Goal: Task Accomplishment & Management: Complete application form

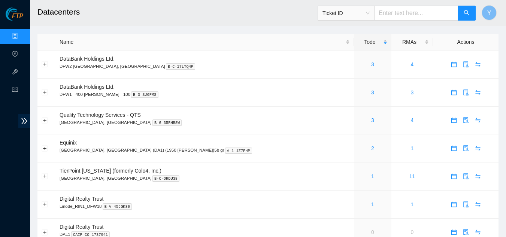
click at [374, 13] on div "Ticket ID" at bounding box center [346, 13] width 56 height 12
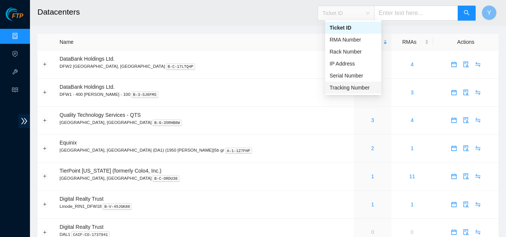
click at [268, 19] on h2 "Datacenters" at bounding box center [209, 12] width 344 height 24
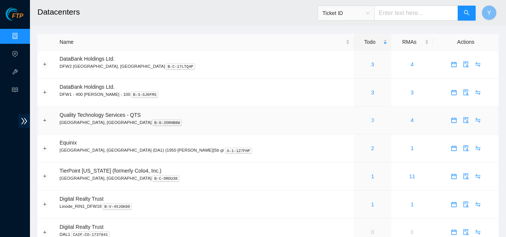
click at [371, 120] on link "3" at bounding box center [372, 120] width 3 height 6
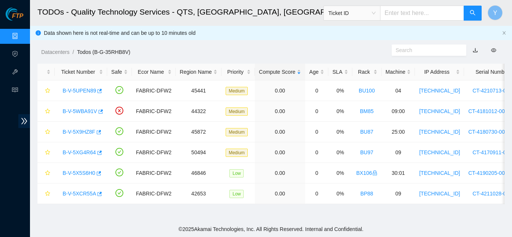
click at [376, 11] on span "Ticket ID" at bounding box center [351, 12] width 47 height 11
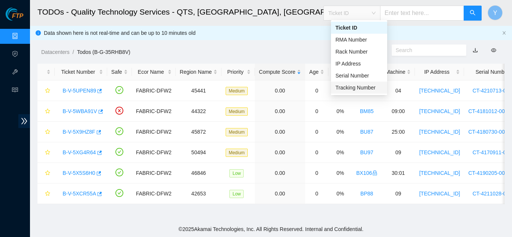
click at [364, 86] on div "Tracking Number" at bounding box center [359, 88] width 47 height 8
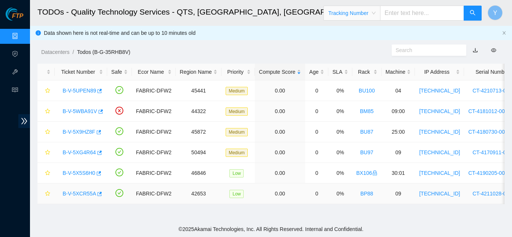
click at [82, 195] on link "B-V-5XCR55A" at bounding box center [79, 194] width 33 height 6
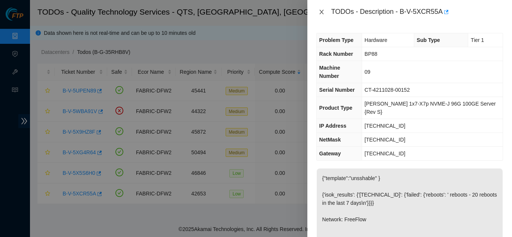
drag, startPoint x: 323, startPoint y: 10, endPoint x: 321, endPoint y: 14, distance: 3.9
click at [322, 12] on icon "close" at bounding box center [322, 12] width 6 height 6
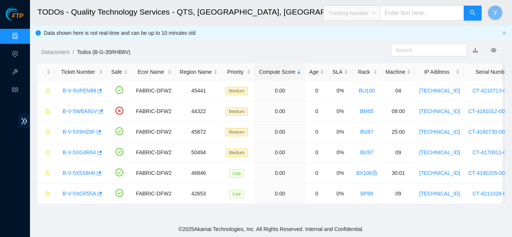
click at [376, 12] on span "Tracking Number" at bounding box center [351, 12] width 47 height 11
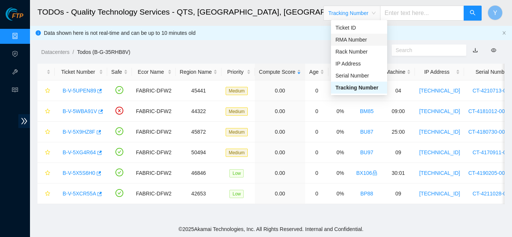
click at [404, 13] on input "text" at bounding box center [422, 13] width 84 height 15
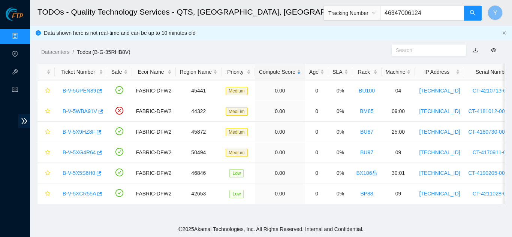
type input "463470061244"
click at [475, 15] on icon "search" at bounding box center [473, 13] width 6 height 6
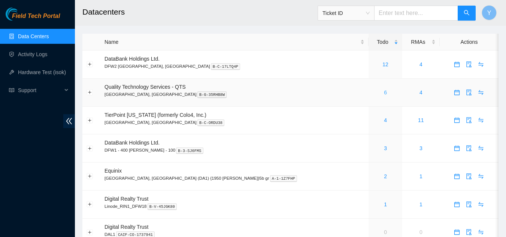
click at [384, 91] on link "6" at bounding box center [385, 93] width 3 height 6
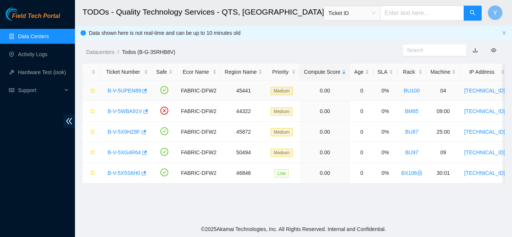
click at [118, 91] on link "B-V-5UPEN89" at bounding box center [124, 91] width 33 height 6
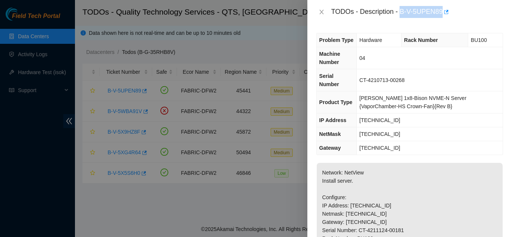
drag, startPoint x: 401, startPoint y: 13, endPoint x: 441, endPoint y: 12, distance: 40.5
click at [441, 12] on div "TODOs - Description - B-V-5UPEN89" at bounding box center [417, 12] width 172 height 12
copy div "B-V-5UPEN89"
drag, startPoint x: 322, startPoint y: 12, endPoint x: 322, endPoint y: 25, distance: 13.5
click at [322, 12] on icon "close" at bounding box center [321, 12] width 4 height 4
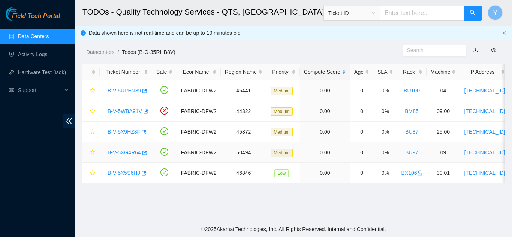
click at [123, 153] on link "B-V-5XG4R64" at bounding box center [124, 153] width 33 height 6
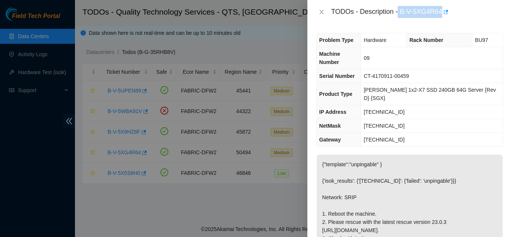
drag, startPoint x: 398, startPoint y: 13, endPoint x: 451, endPoint y: 22, distance: 53.6
click at [451, 22] on div "TODOs - Description - B-V-5XG4R64" at bounding box center [409, 12] width 205 height 24
copy div "B-V-5XG4R64"
click at [323, 13] on icon "close" at bounding box center [322, 12] width 6 height 6
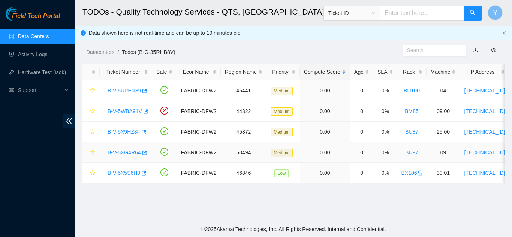
click at [115, 152] on link "B-V-5XG4R64" at bounding box center [124, 153] width 33 height 6
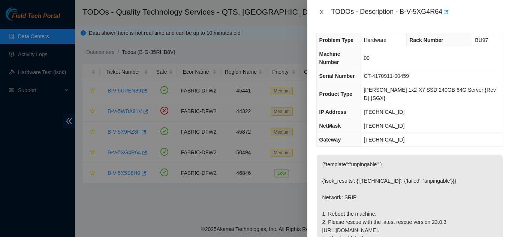
drag, startPoint x: 323, startPoint y: 13, endPoint x: 327, endPoint y: 22, distance: 10.6
click at [323, 13] on icon "close" at bounding box center [322, 12] width 6 height 6
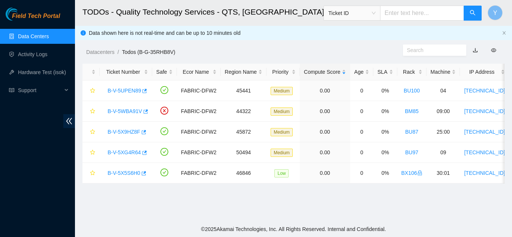
click at [47, 35] on link "Data Centers" at bounding box center [33, 36] width 31 height 6
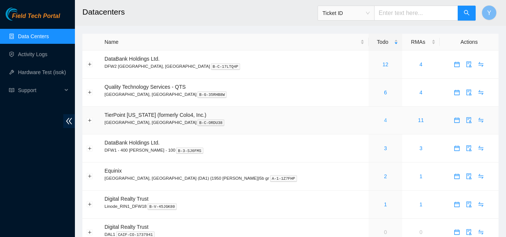
click at [384, 123] on link "4" at bounding box center [385, 120] width 3 height 6
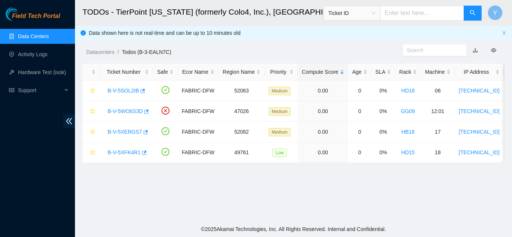
click at [46, 39] on link "Data Centers" at bounding box center [33, 36] width 31 height 6
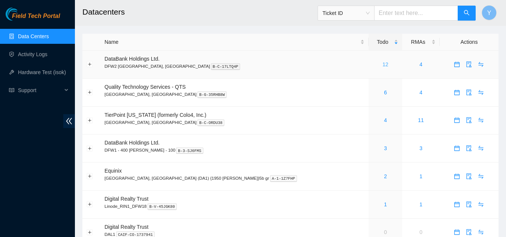
click at [383, 62] on link "12" at bounding box center [386, 64] width 6 height 6
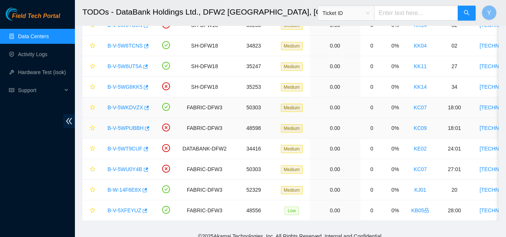
scroll to position [120, 0]
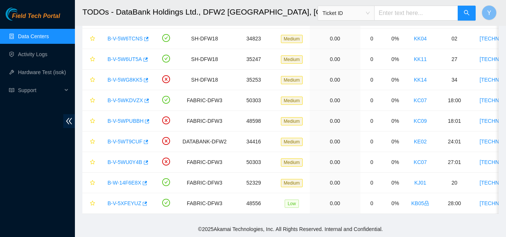
click at [49, 36] on link "Data Centers" at bounding box center [33, 36] width 31 height 6
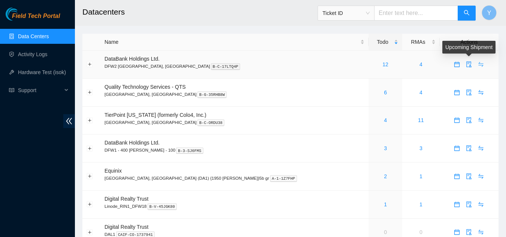
click at [479, 64] on icon "swap" at bounding box center [481, 64] width 5 height 5
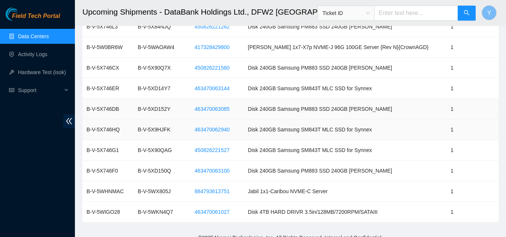
scroll to position [182, 0]
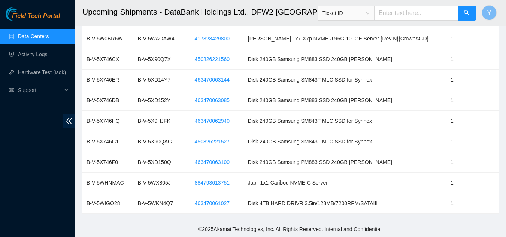
click at [24, 37] on link "Data Centers" at bounding box center [33, 36] width 31 height 6
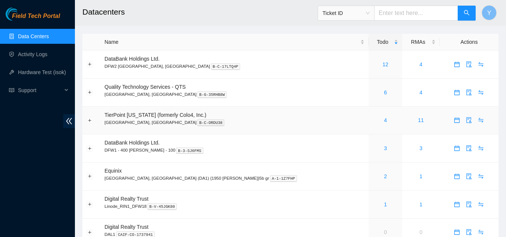
click at [373, 120] on div "4" at bounding box center [385, 120] width 25 height 8
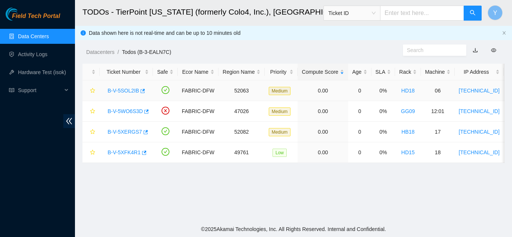
click at [126, 91] on link "B-V-5SOL2IB" at bounding box center [123, 91] width 31 height 6
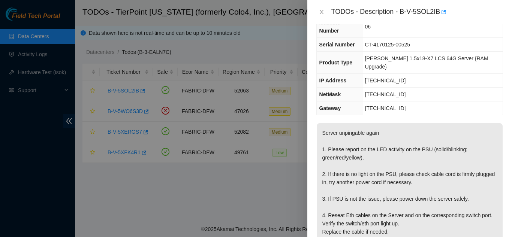
scroll to position [75, 0]
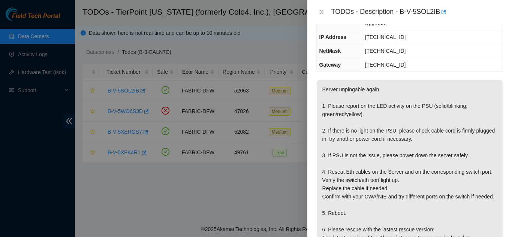
click at [320, 15] on div "TODOs - Description - B-V-5SOL2IB" at bounding box center [409, 12] width 187 height 12
drag, startPoint x: 321, startPoint y: 13, endPoint x: 312, endPoint y: 27, distance: 16.3
click at [321, 15] on icon "close" at bounding box center [322, 12] width 6 height 6
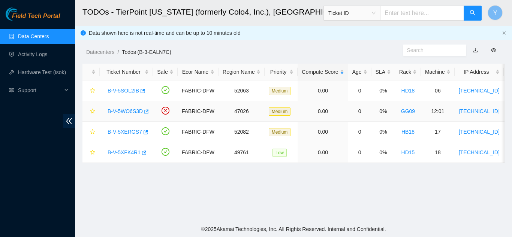
scroll to position [100, 0]
click at [130, 112] on link "B-V-5WO6S3D" at bounding box center [125, 111] width 35 height 6
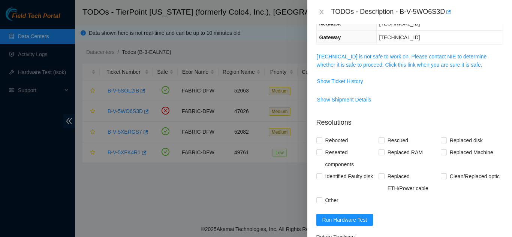
scroll to position [75, 0]
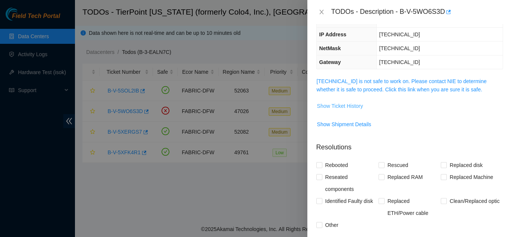
click at [331, 107] on span "Show Ticket History" at bounding box center [340, 106] width 46 height 8
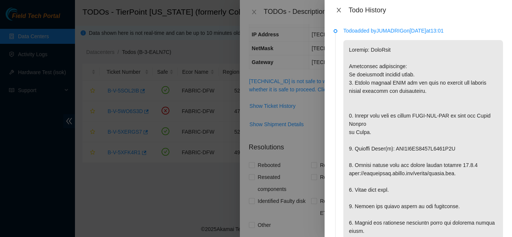
click at [340, 11] on icon "close" at bounding box center [339, 10] width 4 height 4
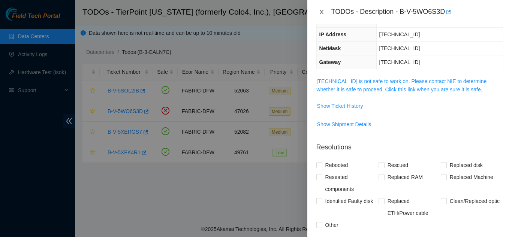
click at [320, 10] on icon "close" at bounding box center [322, 12] width 6 height 6
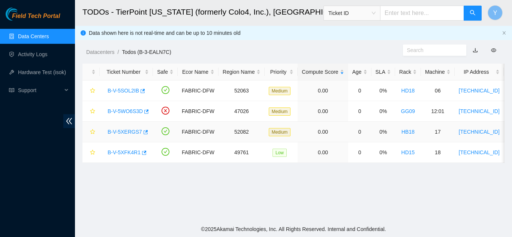
scroll to position [100, 0]
click at [128, 130] on link "B-V-5XERGS7" at bounding box center [125, 132] width 34 height 6
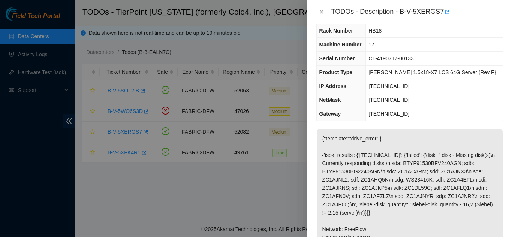
scroll to position [0, 0]
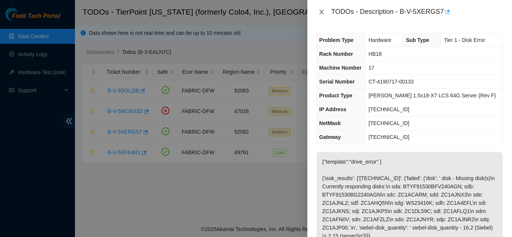
click at [322, 12] on icon "close" at bounding box center [321, 12] width 4 height 4
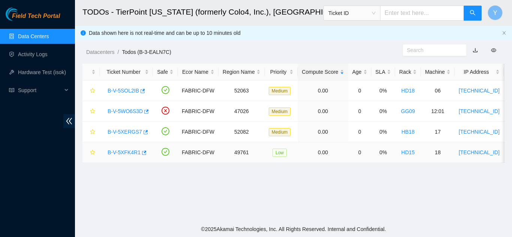
click at [116, 153] on link "B-V-5XFK4R1" at bounding box center [124, 153] width 33 height 6
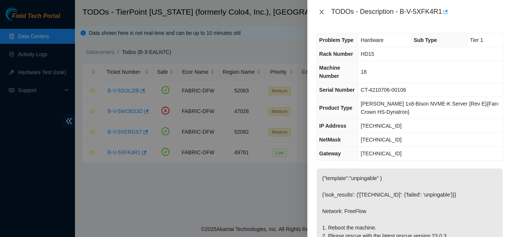
click at [322, 13] on icon "close" at bounding box center [322, 12] width 6 height 6
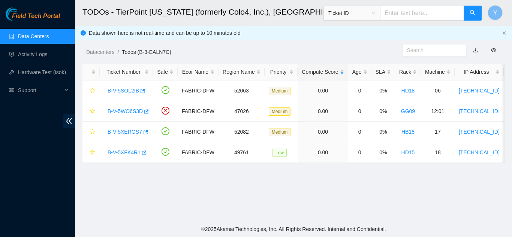
click at [30, 36] on link "Data Centers" at bounding box center [33, 36] width 31 height 6
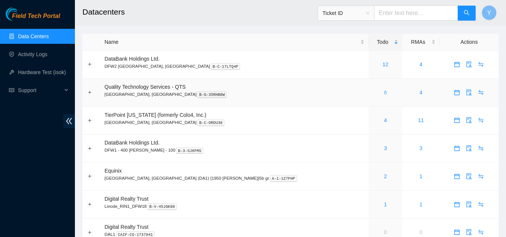
click at [384, 93] on link "6" at bounding box center [385, 93] width 3 height 6
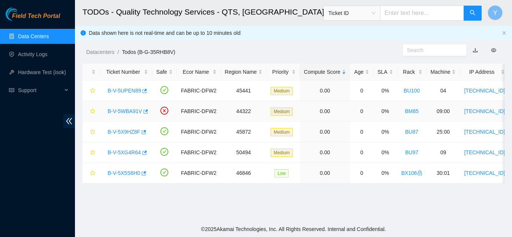
click at [136, 113] on link "B-V-5WBA91V" at bounding box center [125, 111] width 34 height 6
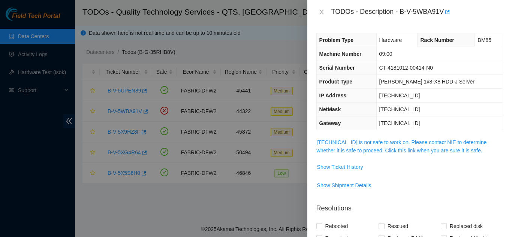
click at [398, 13] on div "TODOs - Description - B-V-5WBA91V" at bounding box center [417, 12] width 172 height 12
drag, startPoint x: 401, startPoint y: 12, endPoint x: 444, endPoint y: 17, distance: 43.1
click at [444, 17] on div "TODOs - Description - B-V-5WBA91V" at bounding box center [417, 12] width 172 height 12
copy div "B-V-5WBA91V"
click at [319, 14] on icon "close" at bounding box center [322, 12] width 6 height 6
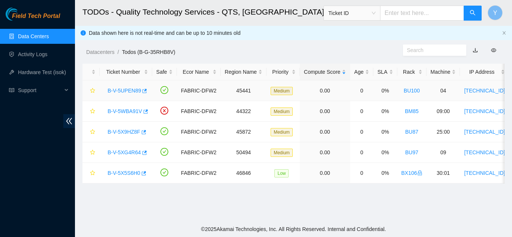
click at [127, 91] on link "B-V-5UPEN89" at bounding box center [124, 91] width 33 height 6
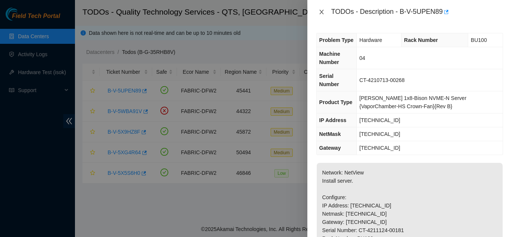
click at [323, 10] on icon "close" at bounding box center [321, 12] width 4 height 4
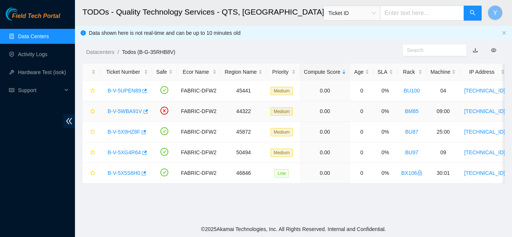
click at [128, 111] on link "B-V-5WBA91V" at bounding box center [125, 111] width 34 height 6
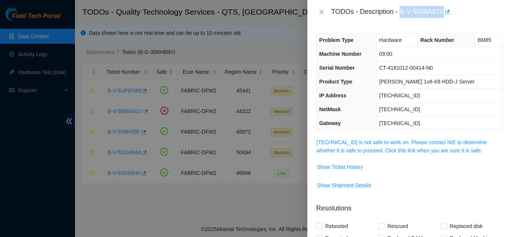
drag, startPoint x: 400, startPoint y: 10, endPoint x: 444, endPoint y: 12, distance: 43.9
click at [444, 12] on div "TODOs - Description - B-V-5WBA91V" at bounding box center [417, 12] width 172 height 12
copy div "B-V-5WBA91V"
click at [322, 12] on icon "close" at bounding box center [322, 12] width 6 height 6
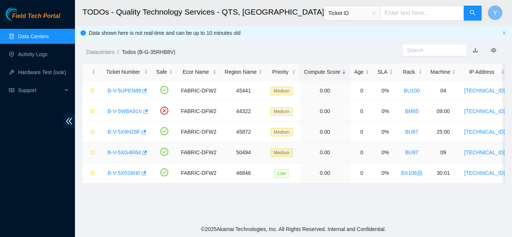
click at [129, 151] on link "B-V-5XG4R64" at bounding box center [124, 153] width 33 height 6
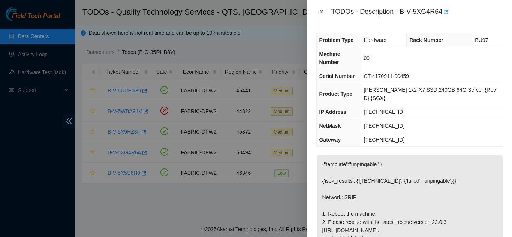
click at [319, 12] on icon "close" at bounding box center [322, 12] width 6 height 6
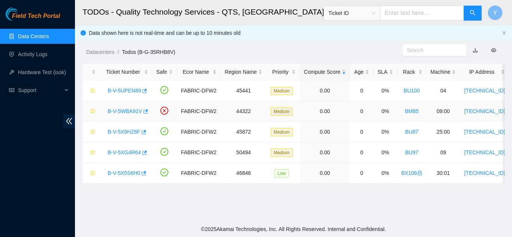
click at [126, 110] on link "B-V-5WBA91V" at bounding box center [125, 111] width 34 height 6
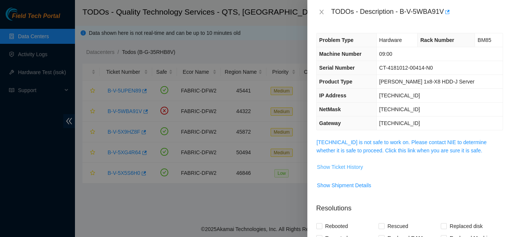
click at [347, 168] on span "Show Ticket History" at bounding box center [340, 167] width 46 height 8
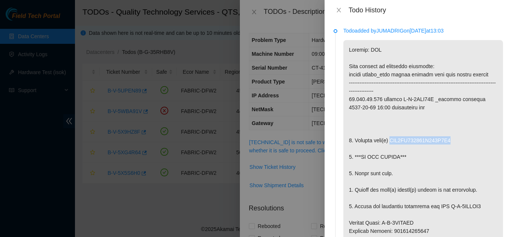
drag, startPoint x: 389, startPoint y: 140, endPoint x: 453, endPoint y: 139, distance: 63.7
copy p "WFK0WX630000E842E6W1"
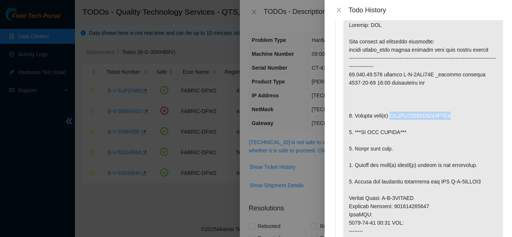
scroll to position [37, 0]
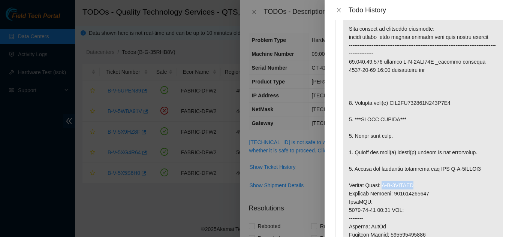
drag, startPoint x: 383, startPoint y: 186, endPoint x: 419, endPoint y: 186, distance: 35.6
click at [419, 186] on p at bounding box center [423, 206] width 160 height 407
copy p "B-V-5WLTAFZ"
click at [338, 10] on icon "close" at bounding box center [339, 10] width 6 height 6
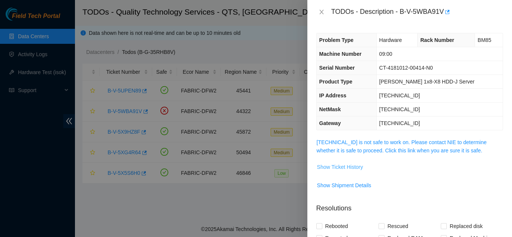
click at [352, 168] on span "Show Ticket History" at bounding box center [340, 167] width 46 height 8
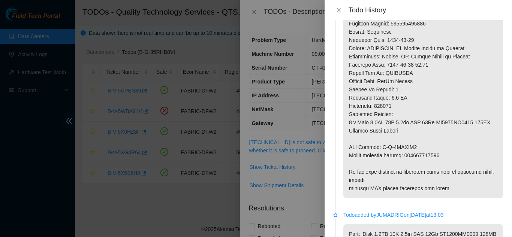
scroll to position [262, 0]
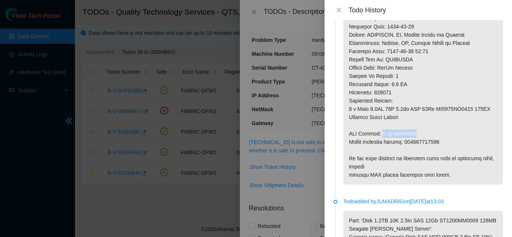
drag, startPoint x: 380, startPoint y: 134, endPoint x: 414, endPoint y: 134, distance: 34.5
copy p "B-V-5WLTAG8"
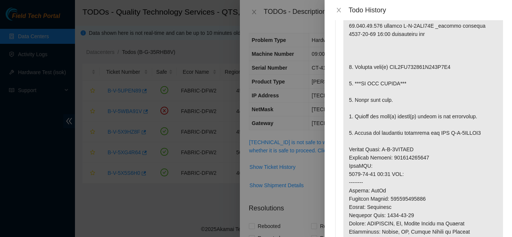
scroll to position [0, 0]
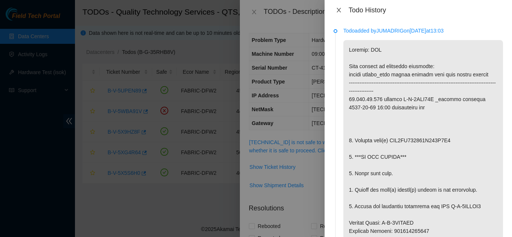
click at [338, 10] on icon "close" at bounding box center [339, 10] width 4 height 4
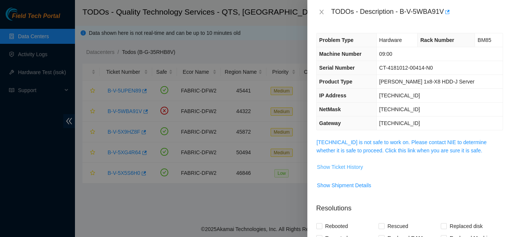
click at [334, 165] on span "Show Ticket History" at bounding box center [340, 167] width 46 height 8
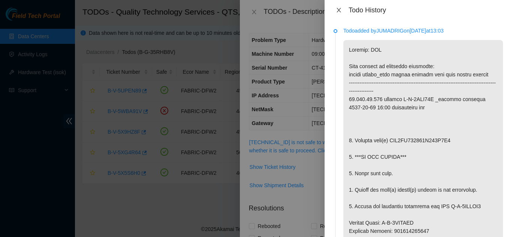
click at [340, 11] on icon "close" at bounding box center [339, 10] width 6 height 6
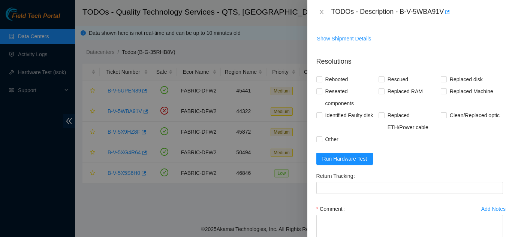
scroll to position [147, 0]
click at [347, 157] on span "Run Hardware Test" at bounding box center [344, 158] width 45 height 8
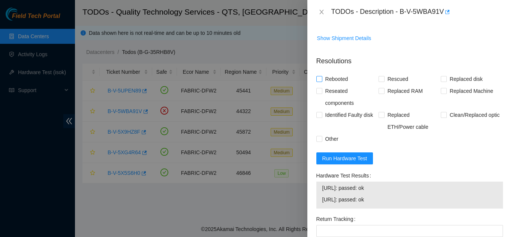
click at [320, 77] on input "Rebooted" at bounding box center [318, 78] width 5 height 5
checkbox input "true"
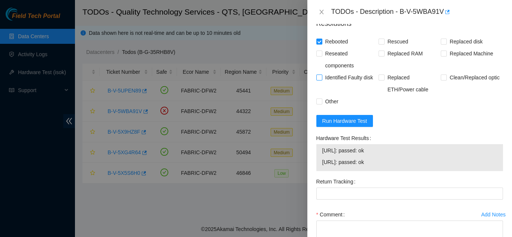
scroll to position [222, 0]
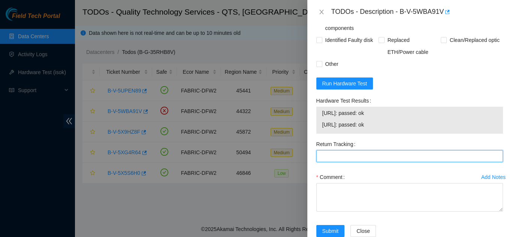
click at [344, 157] on Tracking "Return Tracking" at bounding box center [409, 156] width 187 height 12
type Tracking "463470061255"
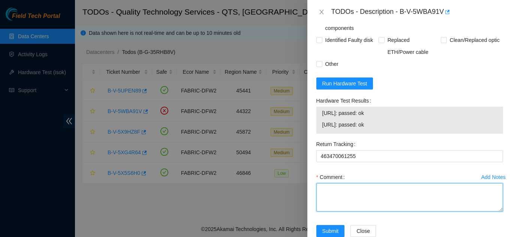
click at [332, 195] on textarea "Comment" at bounding box center [409, 197] width 187 height 28
paste textarea "Shut down machine properly, located faulty disk and replaced with new disk (S/N…"
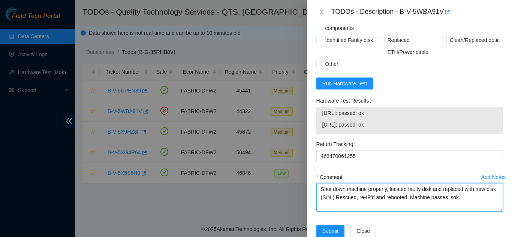
click at [344, 197] on textarea "Shut down machine properly, located faulty disk and replaced with new disk (S/N…" at bounding box center [409, 197] width 187 height 28
paste textarea "WFK9DYPE"
click at [400, 198] on textarea "Shut down machine properly, located faulty disk and replaced with new disk (WFK…" at bounding box center [409, 197] width 187 height 28
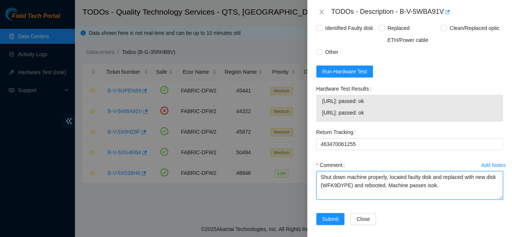
scroll to position [240, 0]
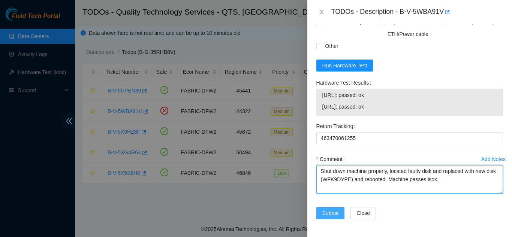
type textarea "Shut down machine properly, located faulty disk and replaced with new disk (WFK…"
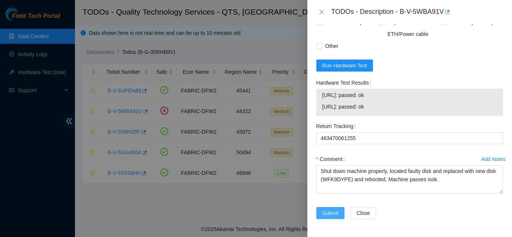
click at [330, 214] on span "Submit" at bounding box center [330, 213] width 16 height 8
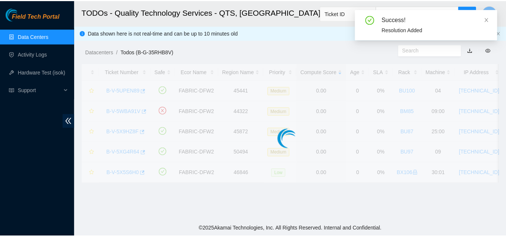
scroll to position [230, 0]
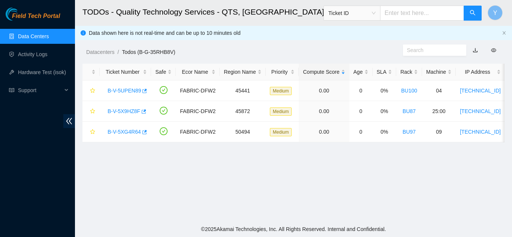
click at [40, 37] on link "Data Centers" at bounding box center [33, 36] width 31 height 6
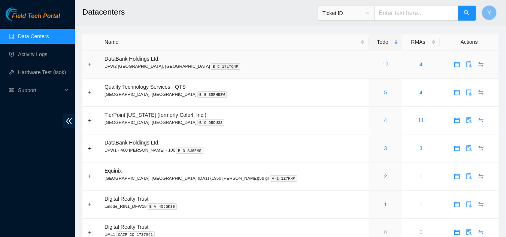
click at [373, 68] on div "12" at bounding box center [385, 64] width 25 height 8
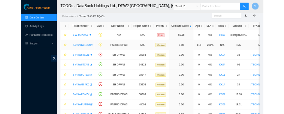
scroll to position [7, 0]
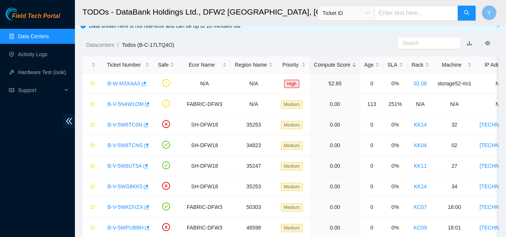
click at [36, 39] on link "Data Centers" at bounding box center [33, 36] width 31 height 6
